Goal: Check status: Check status

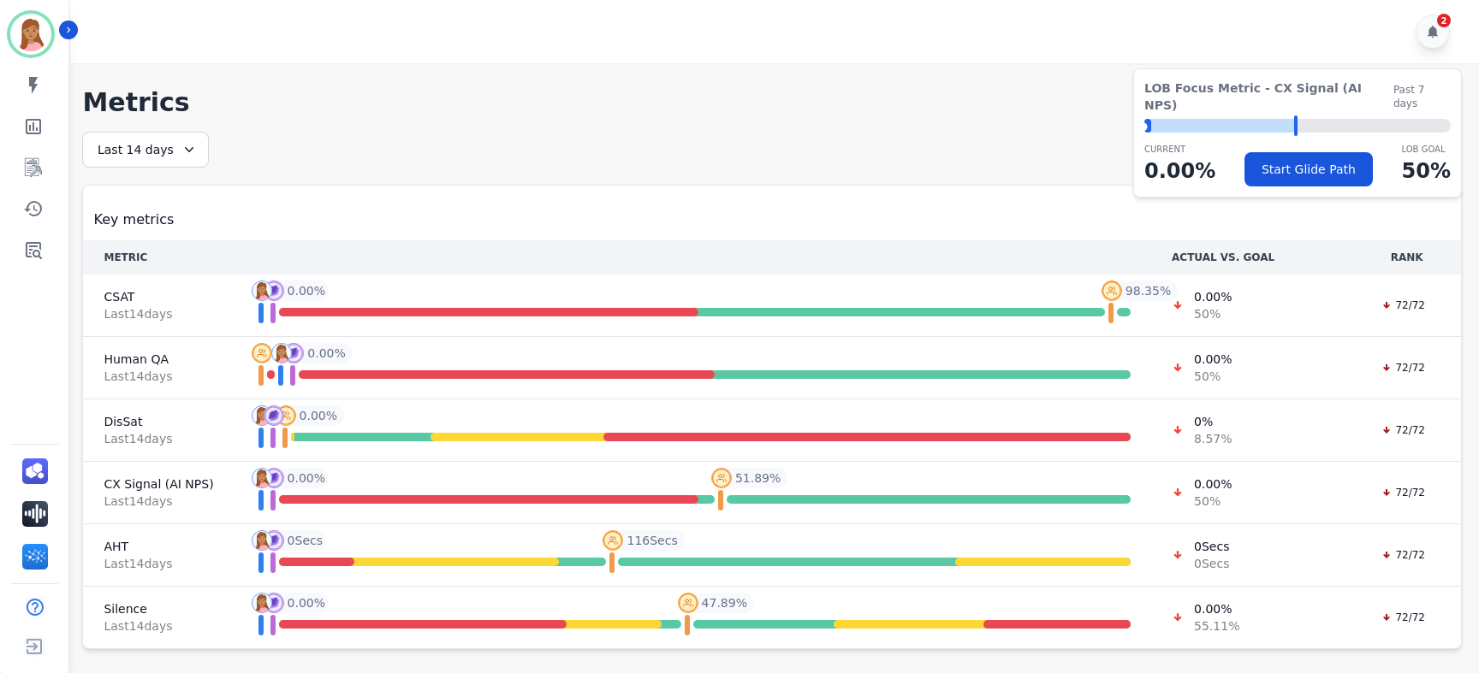
click at [178, 158] on div "Last 14 days" at bounding box center [145, 150] width 127 height 36
click at [166, 295] on li "Last 30 days" at bounding box center [157, 295] width 86 height 17
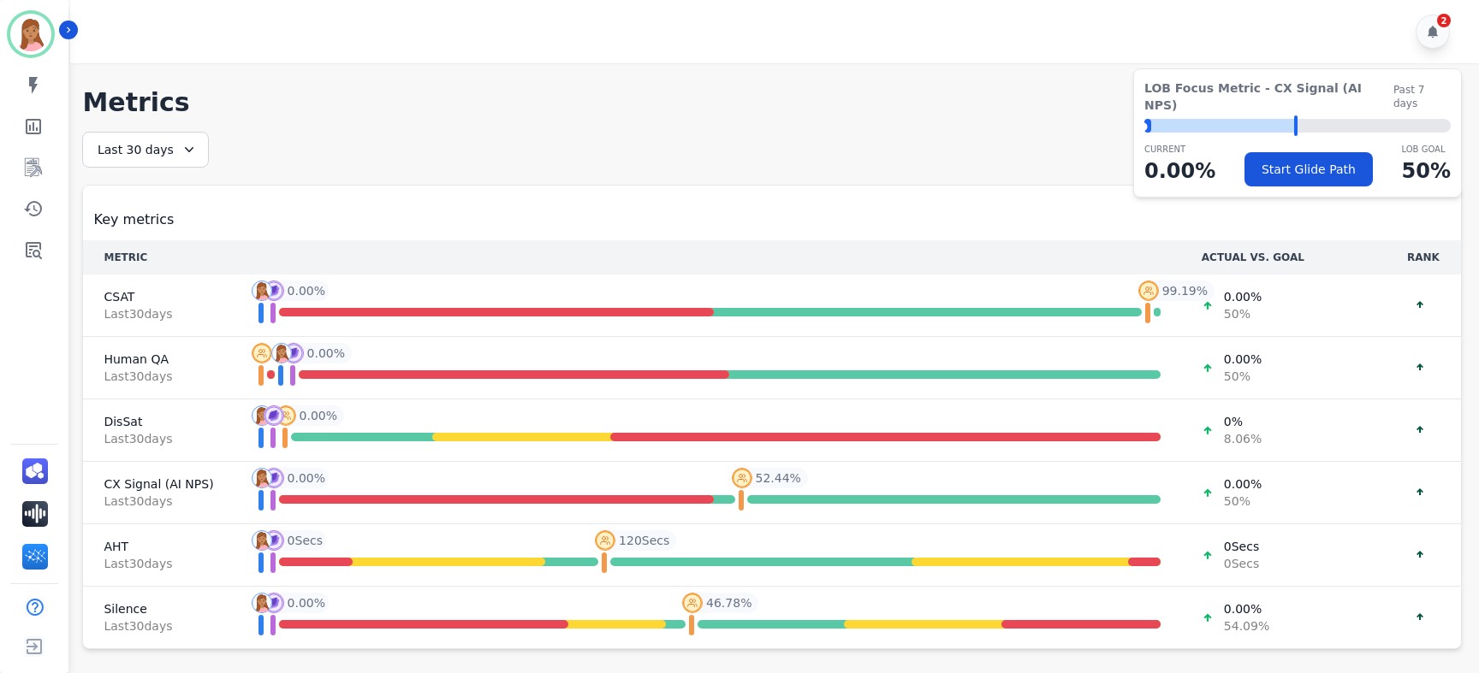
click at [184, 155] on icon at bounding box center [189, 149] width 17 height 17
click at [143, 314] on li "Last 90 days" at bounding box center [157, 315] width 86 height 17
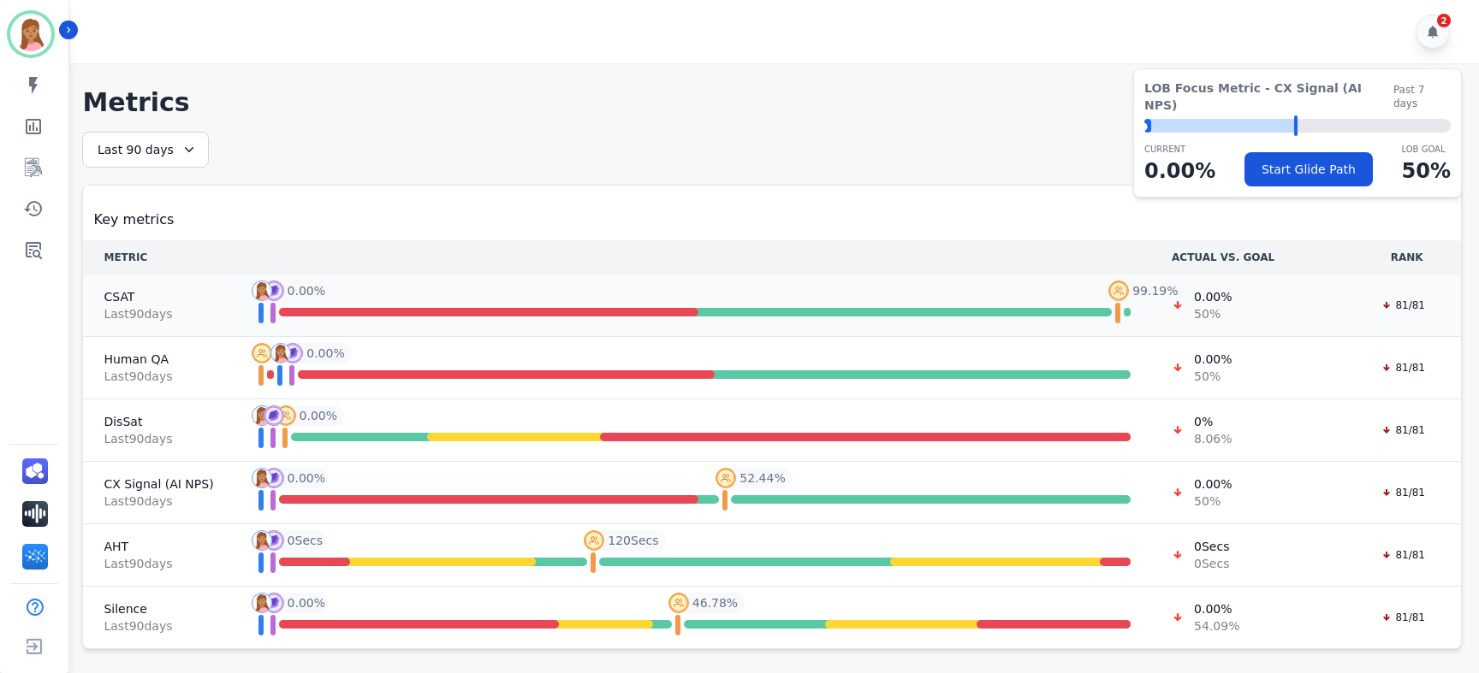
click at [112, 311] on span "Last 90 day s" at bounding box center [159, 313] width 110 height 17
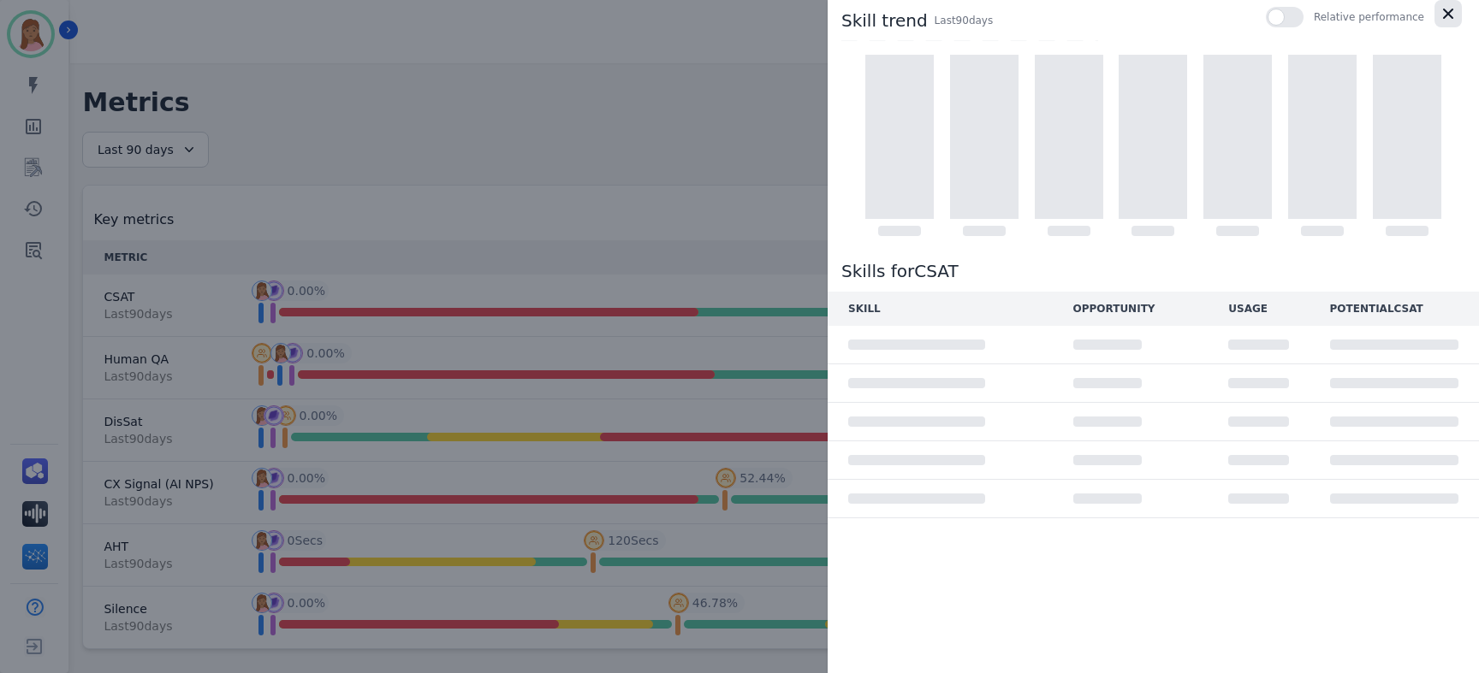
click at [1448, 14] on icon "button" at bounding box center [1448, 14] width 10 height 10
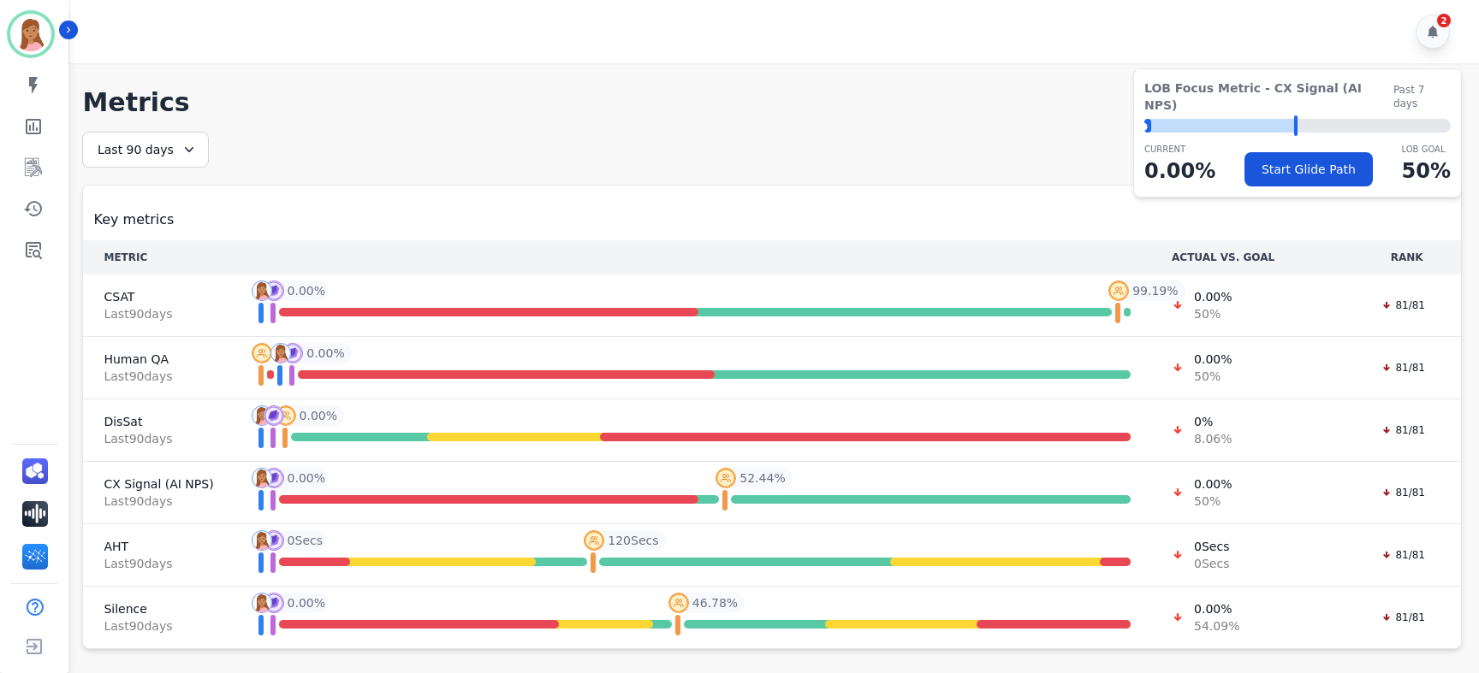
click at [151, 154] on div "Last 90 days" at bounding box center [145, 150] width 127 height 36
click at [162, 290] on li "Last 30 days" at bounding box center [157, 295] width 86 height 17
click at [299, 161] on div "**********" at bounding box center [771, 391] width 1379 height 518
click at [190, 157] on icon at bounding box center [189, 149] width 17 height 17
click at [320, 156] on div "**********" at bounding box center [771, 391] width 1379 height 518
